Goal: Find specific page/section: Find specific page/section

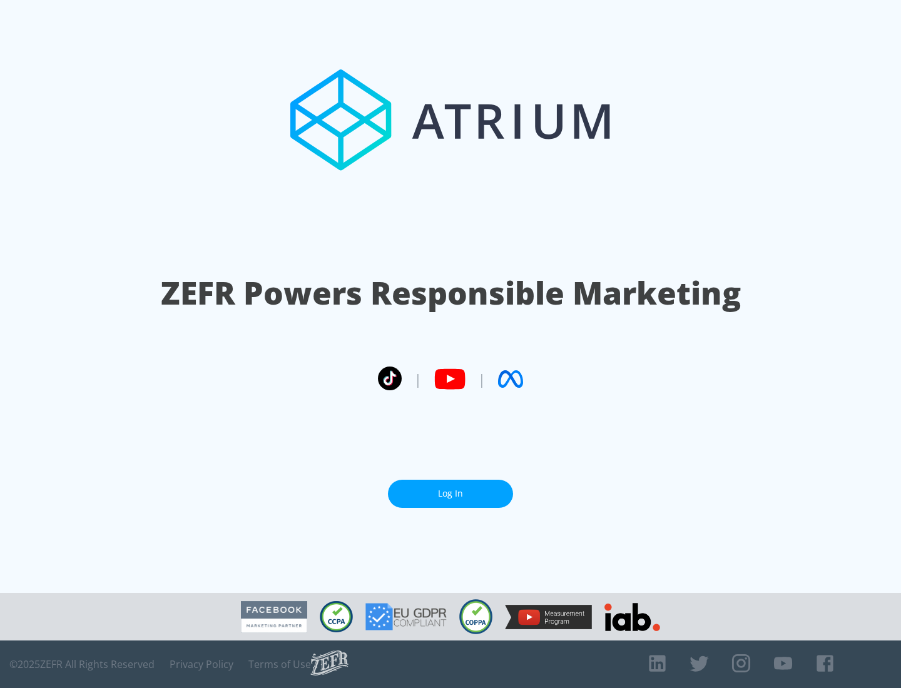
click at [450, 494] on link "Log In" at bounding box center [450, 494] width 125 height 28
